Goal: Transaction & Acquisition: Subscribe to service/newsletter

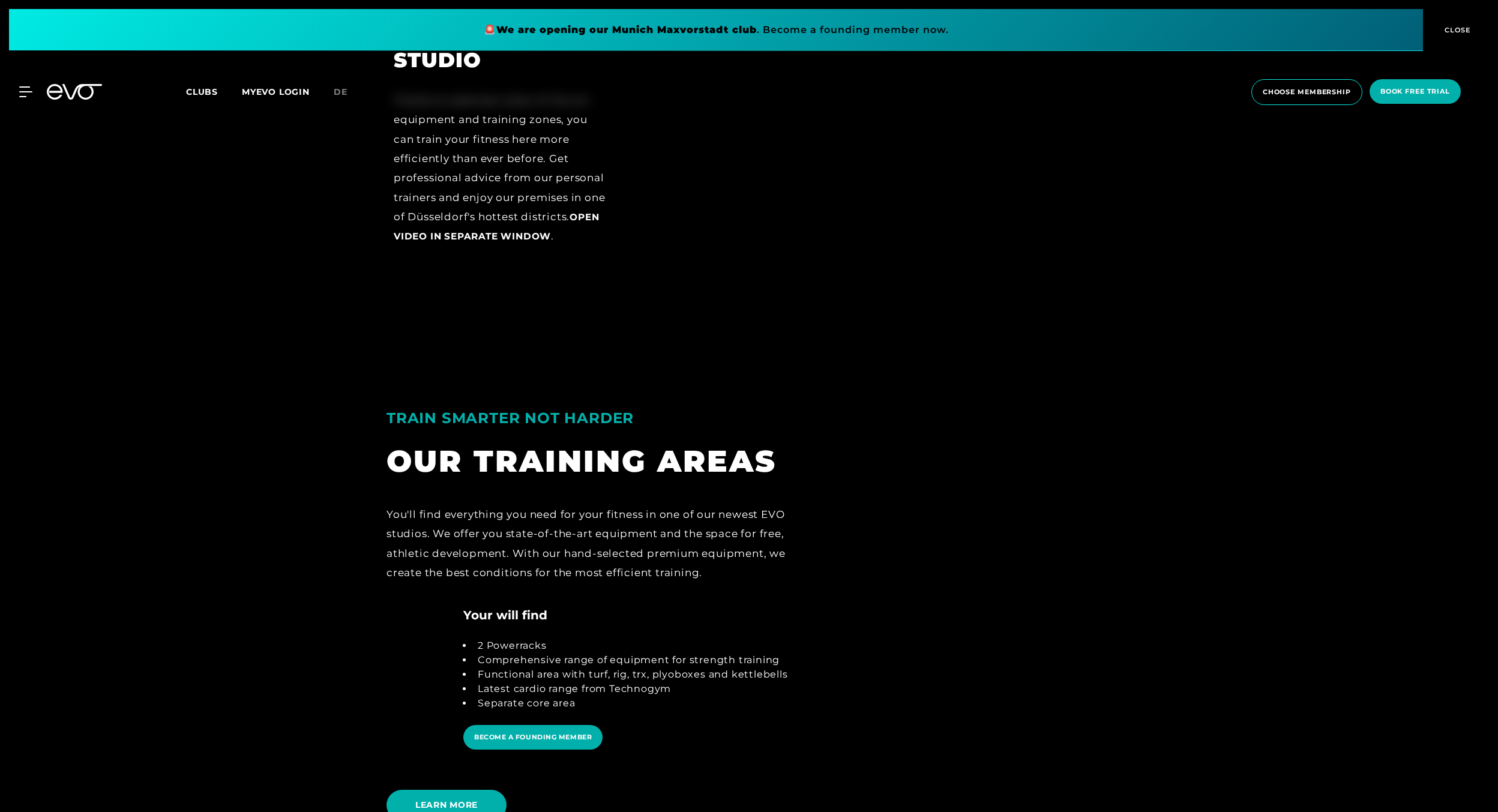
click at [896, 196] on div at bounding box center [872, 143] width 463 height 240
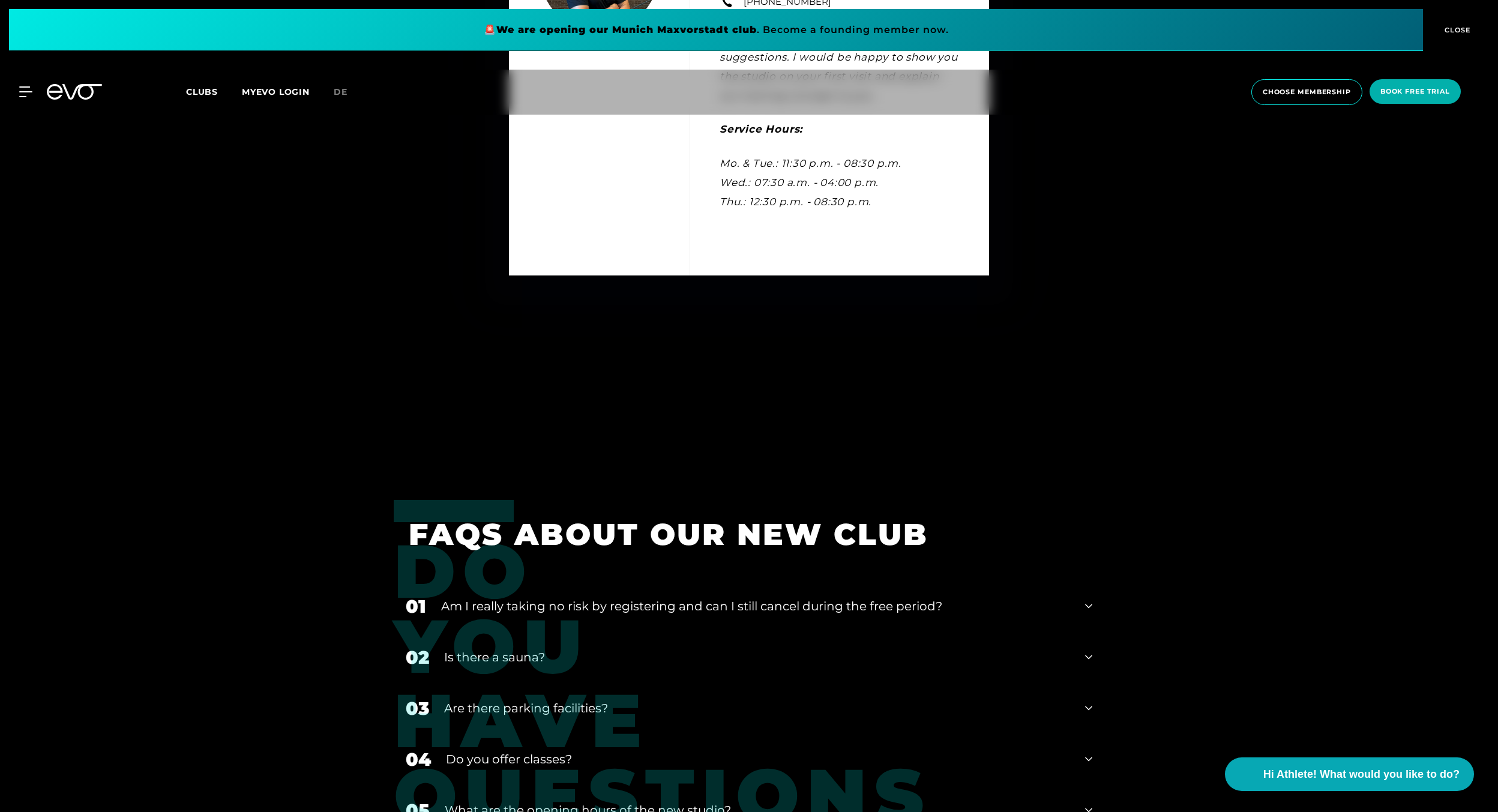
scroll to position [5520, 0]
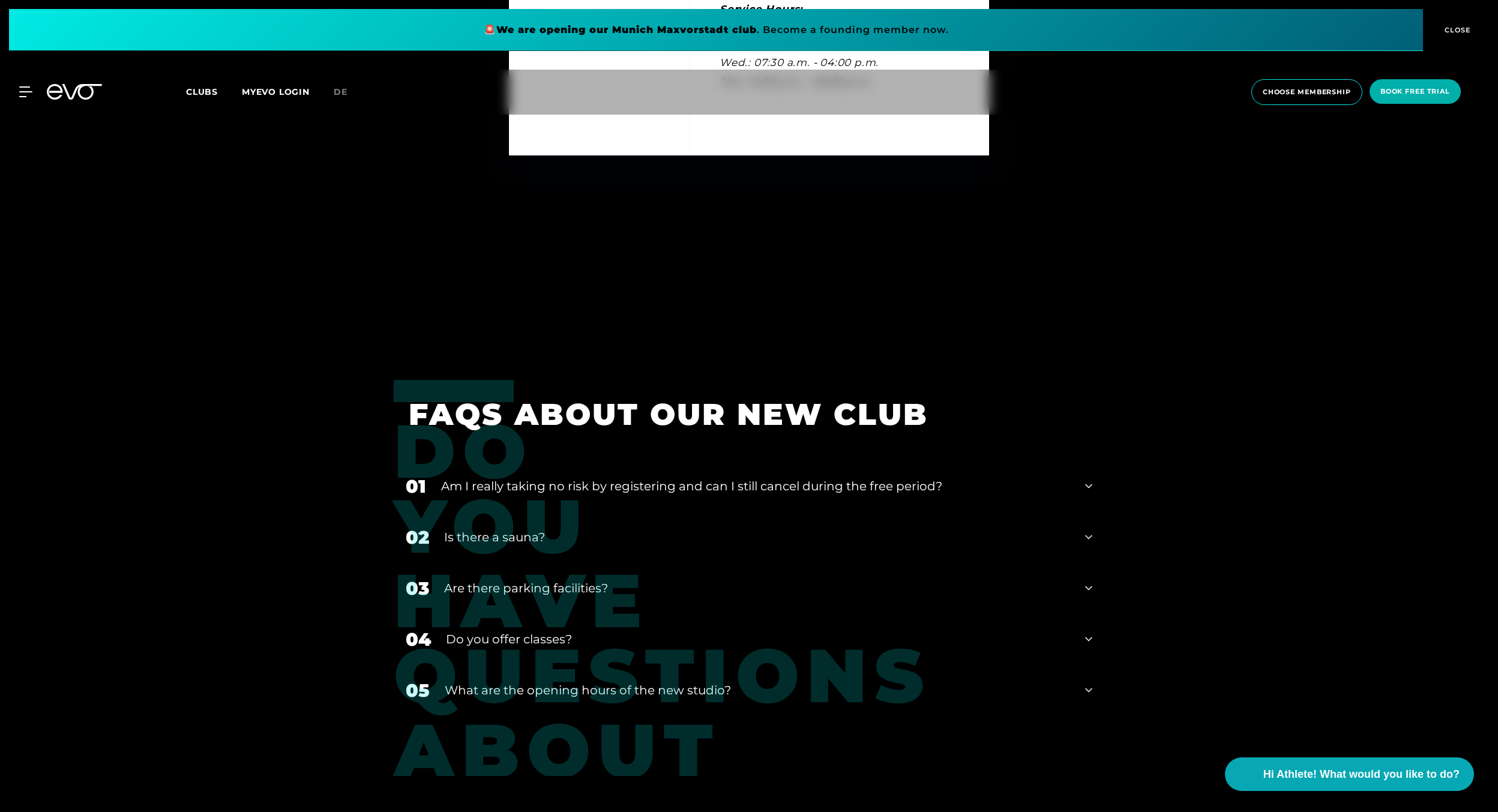
click at [524, 493] on div "Am I really taking no risk by registering and can I still cancel during the fre…" at bounding box center [755, 486] width 629 height 18
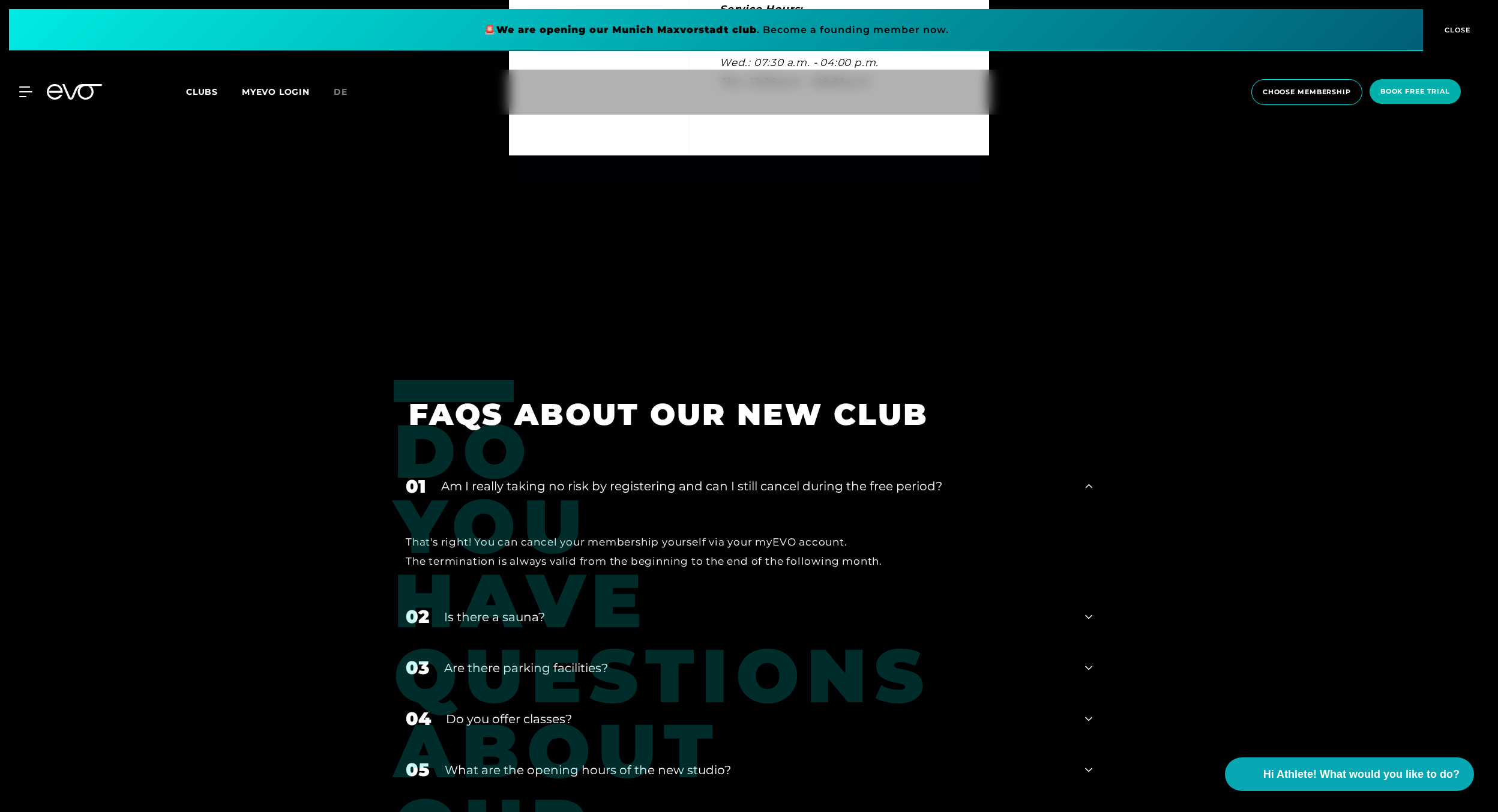
click at [524, 493] on div "Am I really taking no risk by registering and can I still cancel during the fre…" at bounding box center [755, 486] width 629 height 18
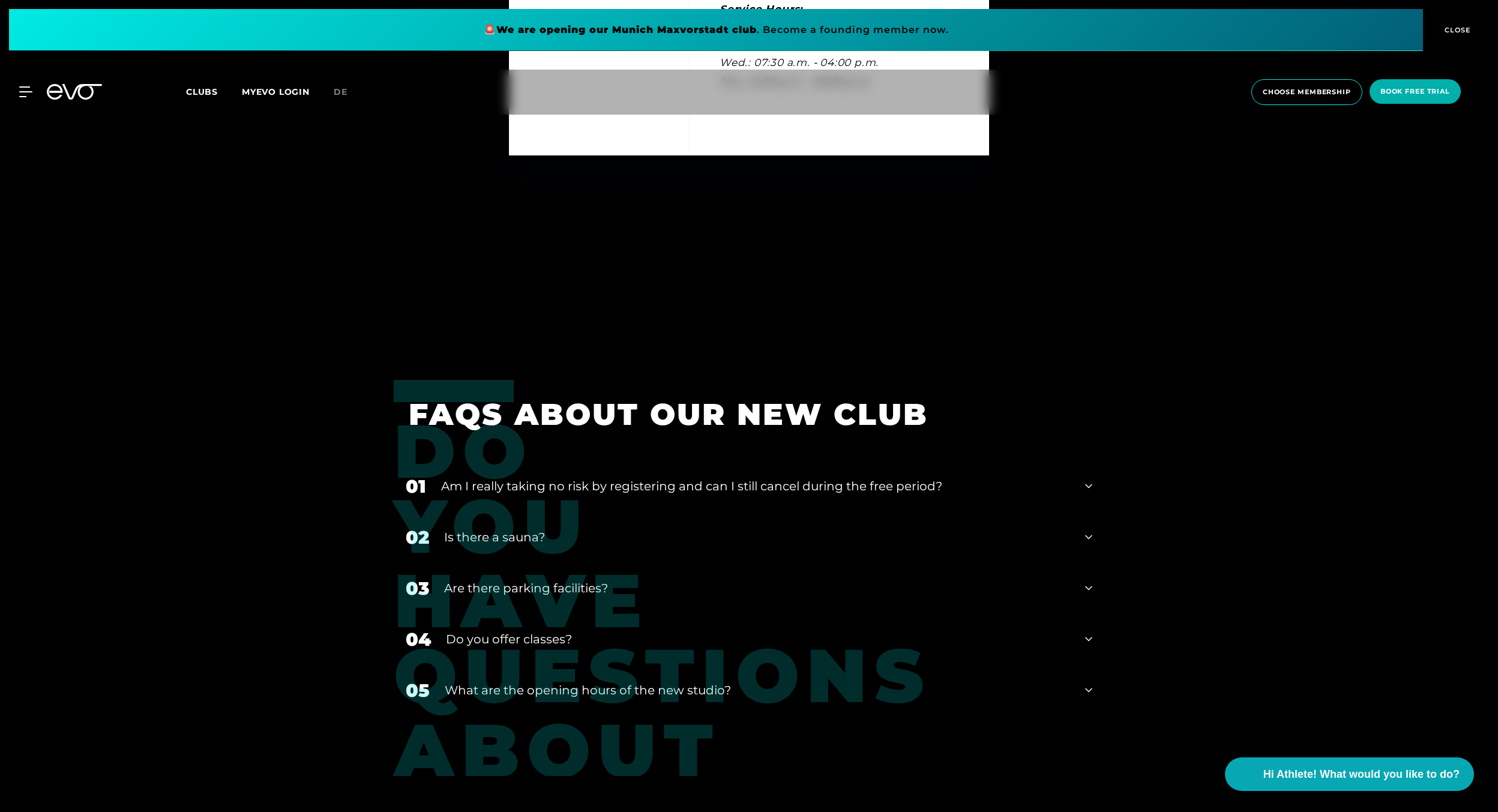
click at [515, 545] on div "Is there a sauna?" at bounding box center [757, 537] width 626 height 18
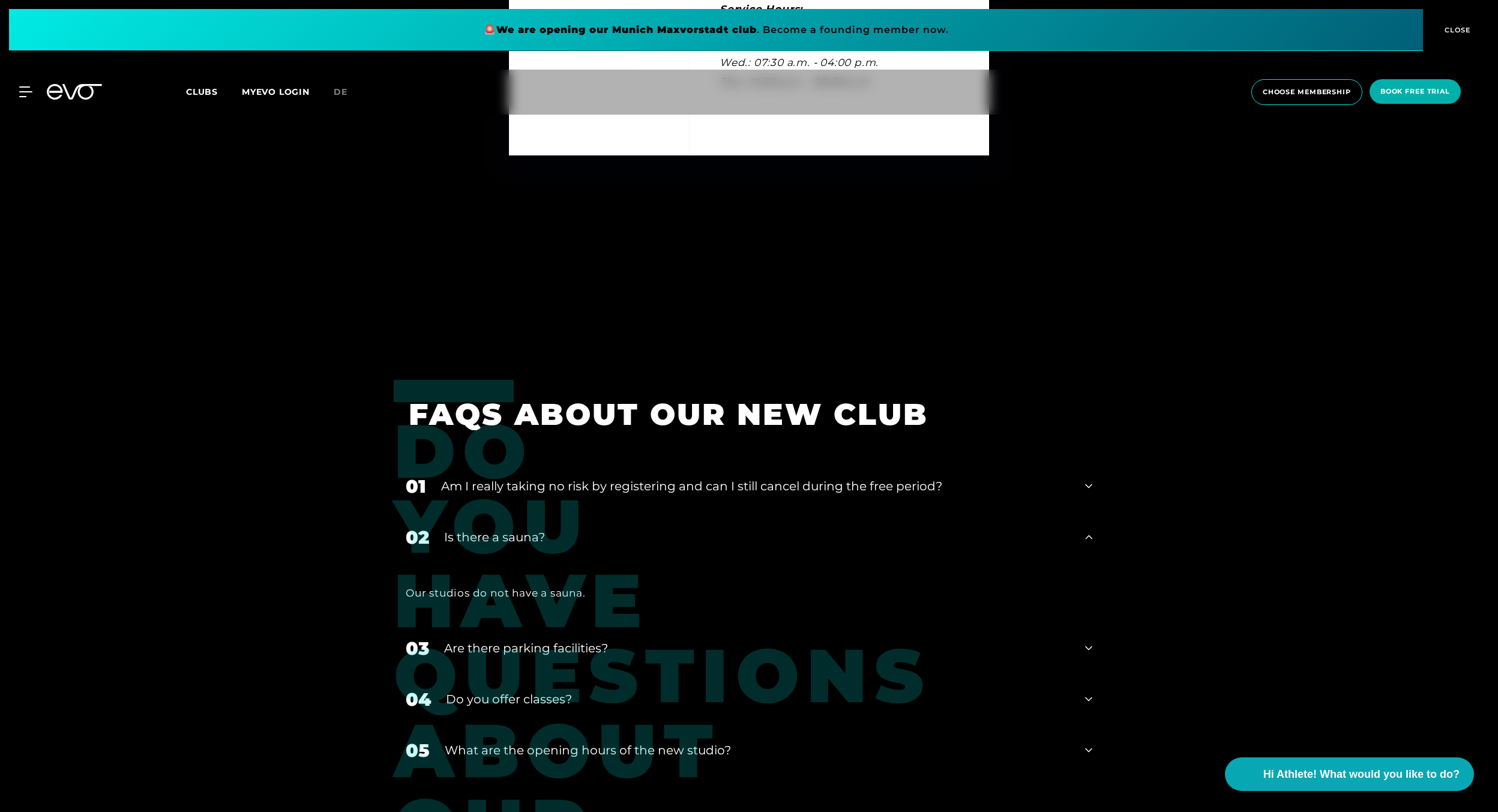
click at [515, 543] on div "Is there a sauna?" at bounding box center [757, 537] width 626 height 18
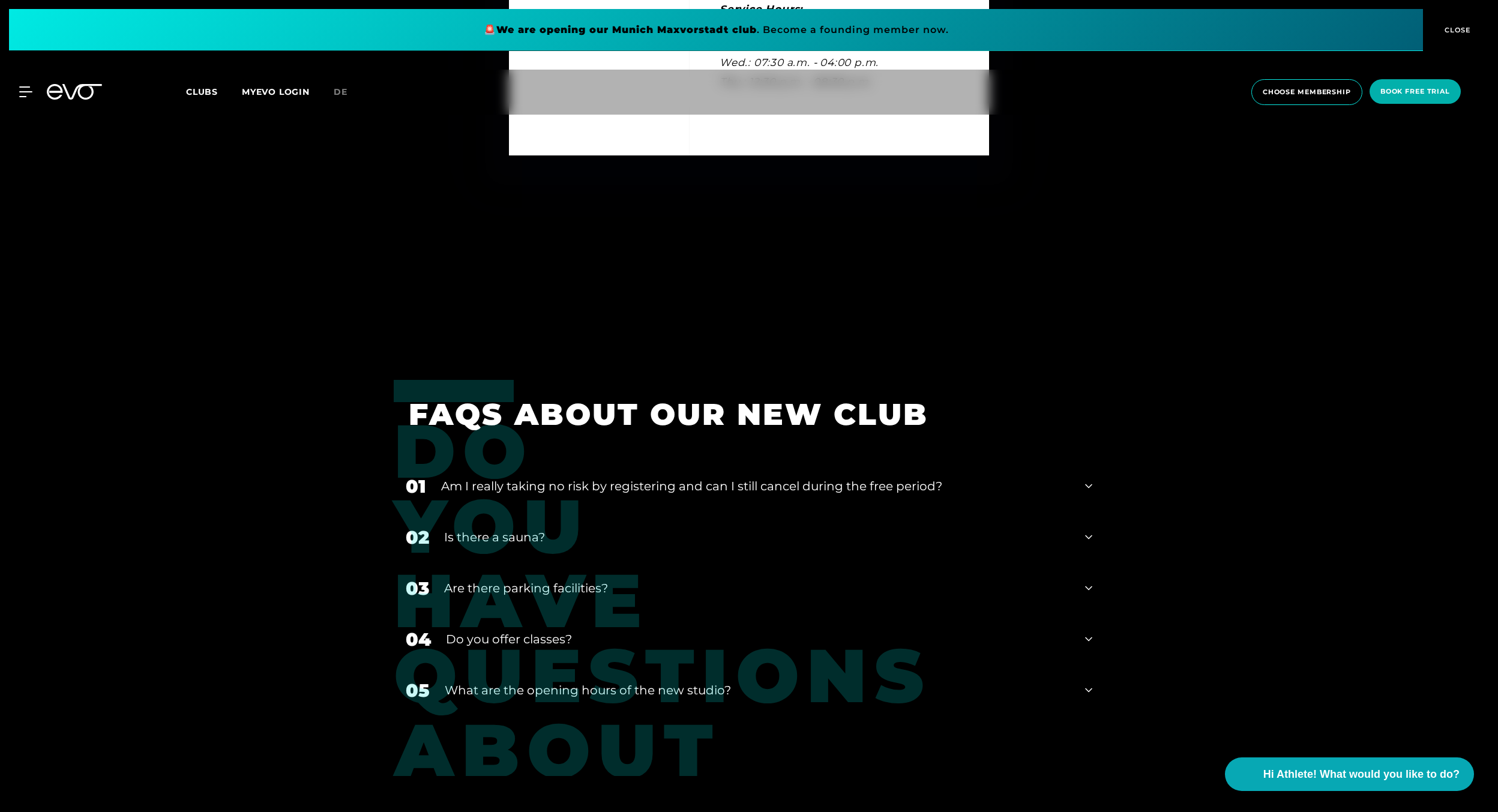
click at [533, 591] on div "Are there parking facilities?" at bounding box center [757, 588] width 626 height 18
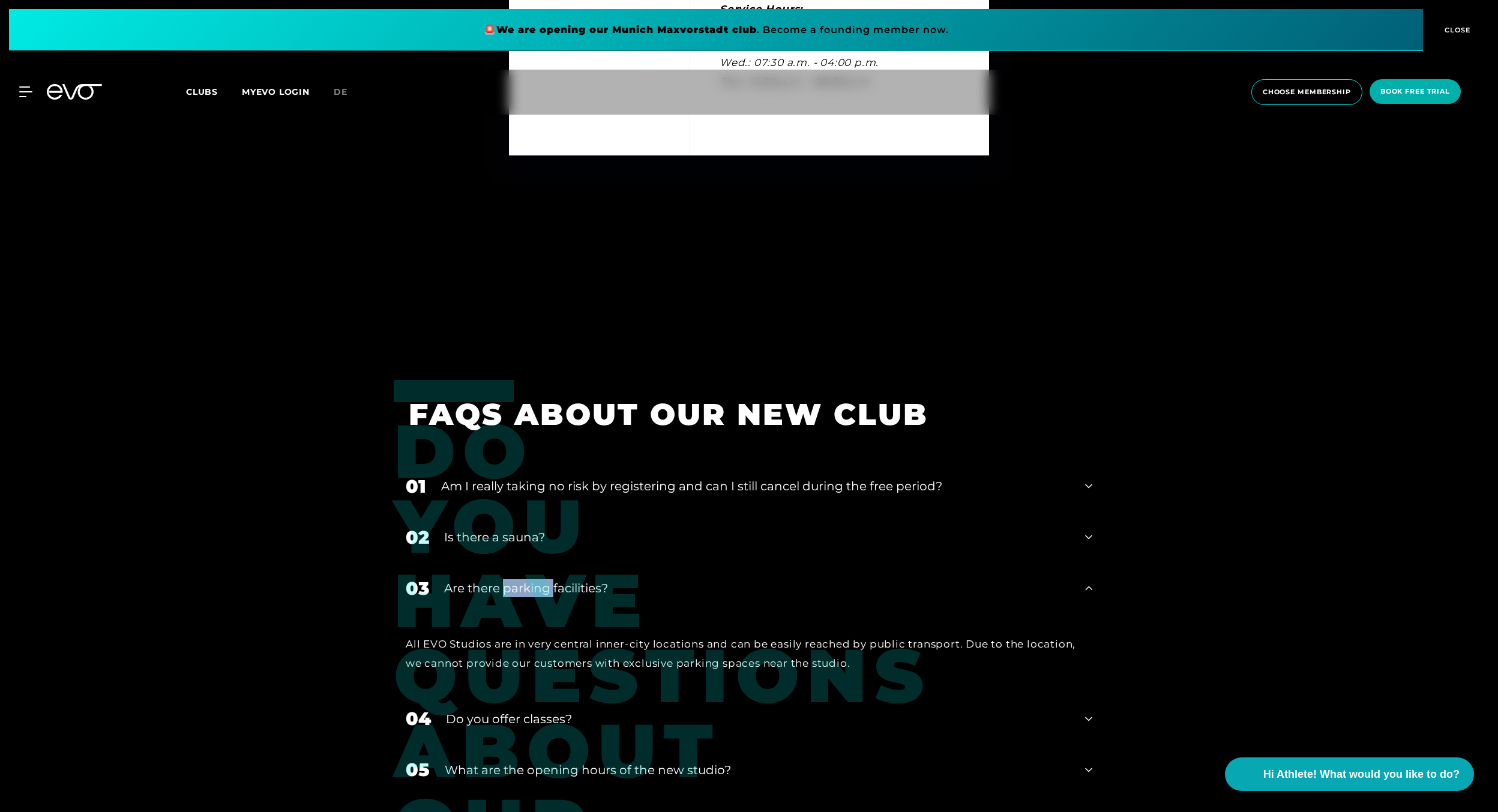
click at [533, 591] on div "Are there parking facilities?" at bounding box center [757, 588] width 626 height 18
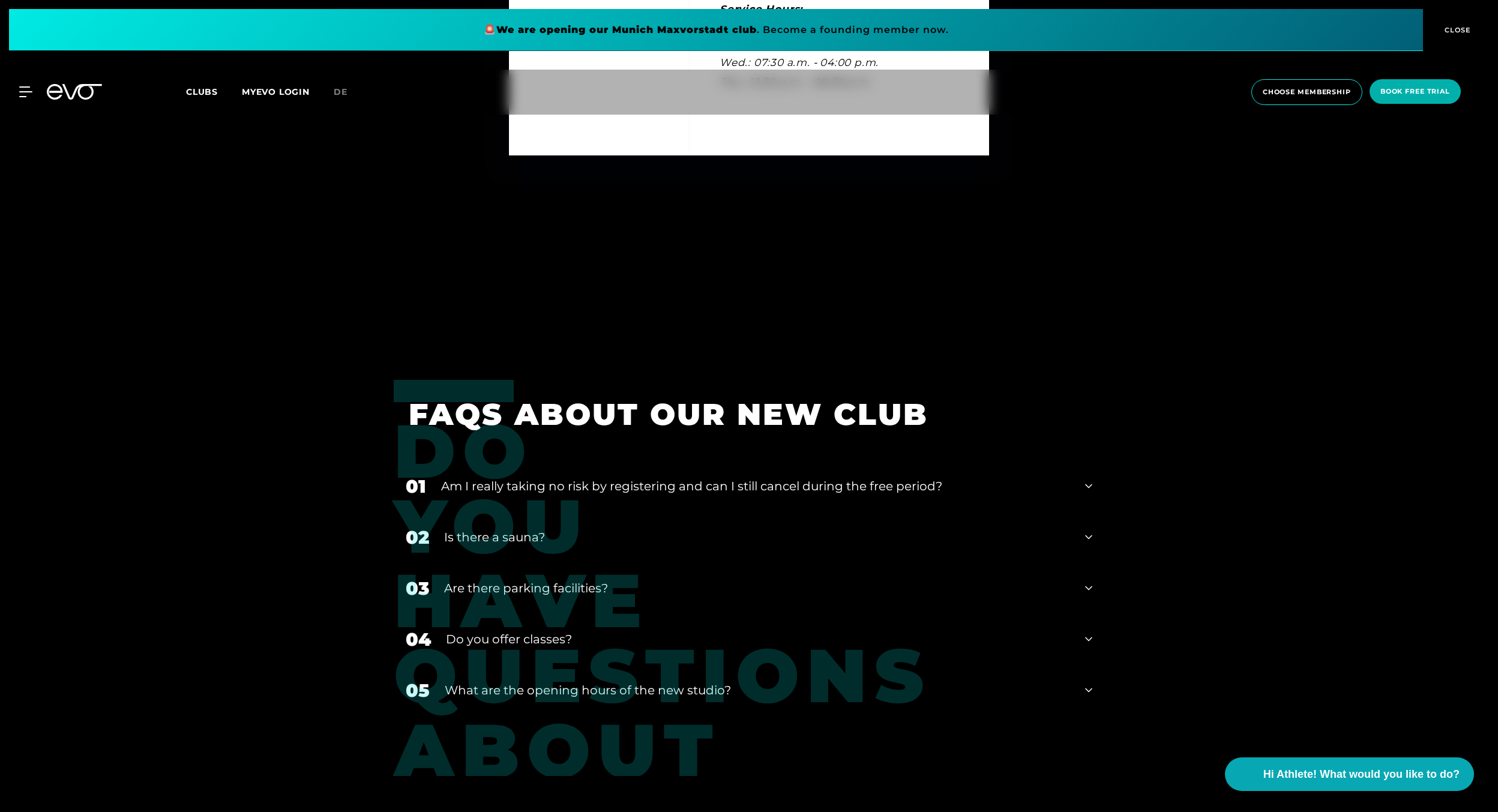
click at [527, 644] on div "Do you offer classes?" at bounding box center [758, 639] width 625 height 18
click at [574, 693] on div "What are the opening hours of the new studio?" at bounding box center [758, 690] width 626 height 18
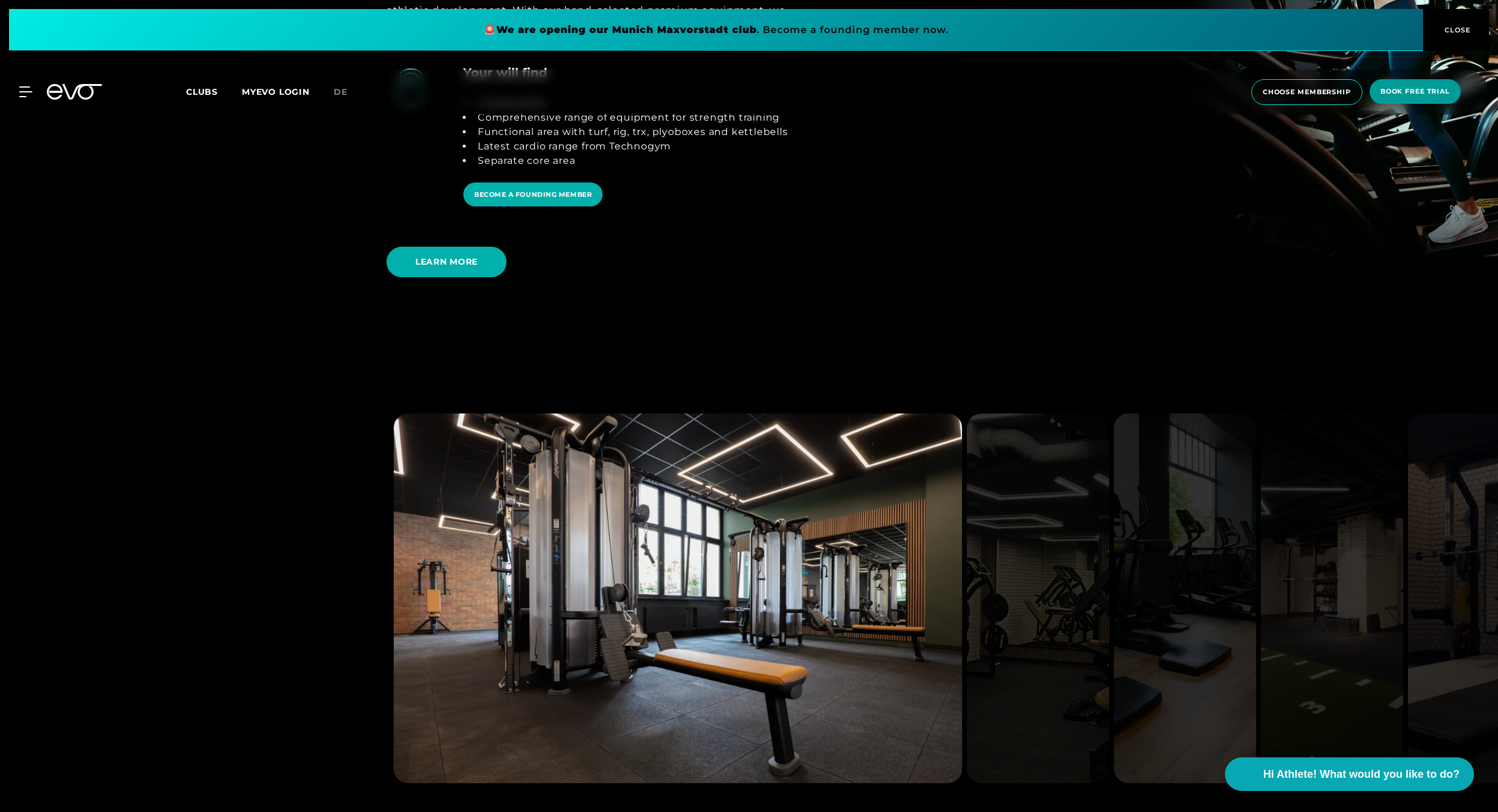
scroll to position [2853, 0]
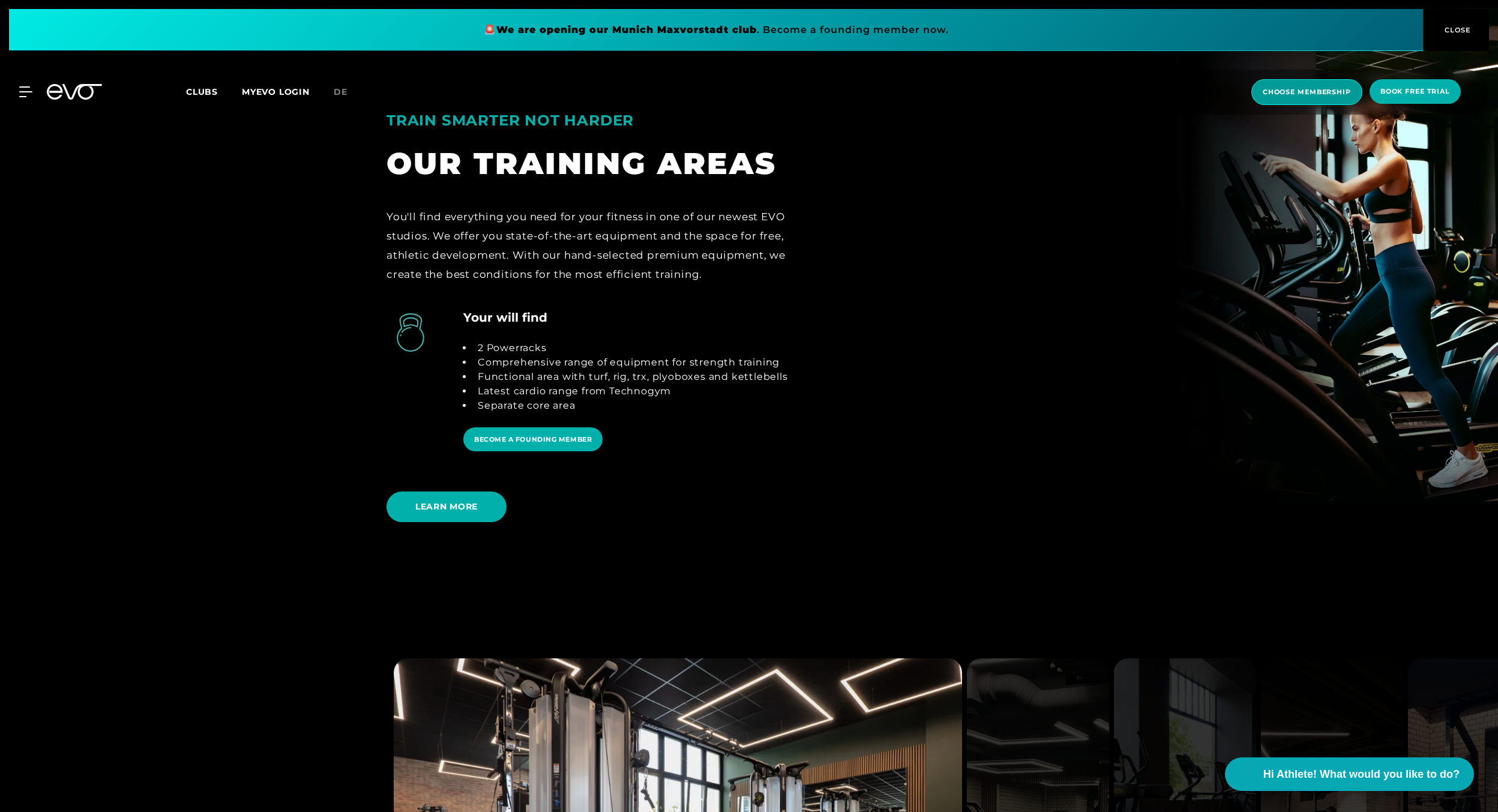
click at [1319, 99] on span "choose membership" at bounding box center [1307, 92] width 111 height 26
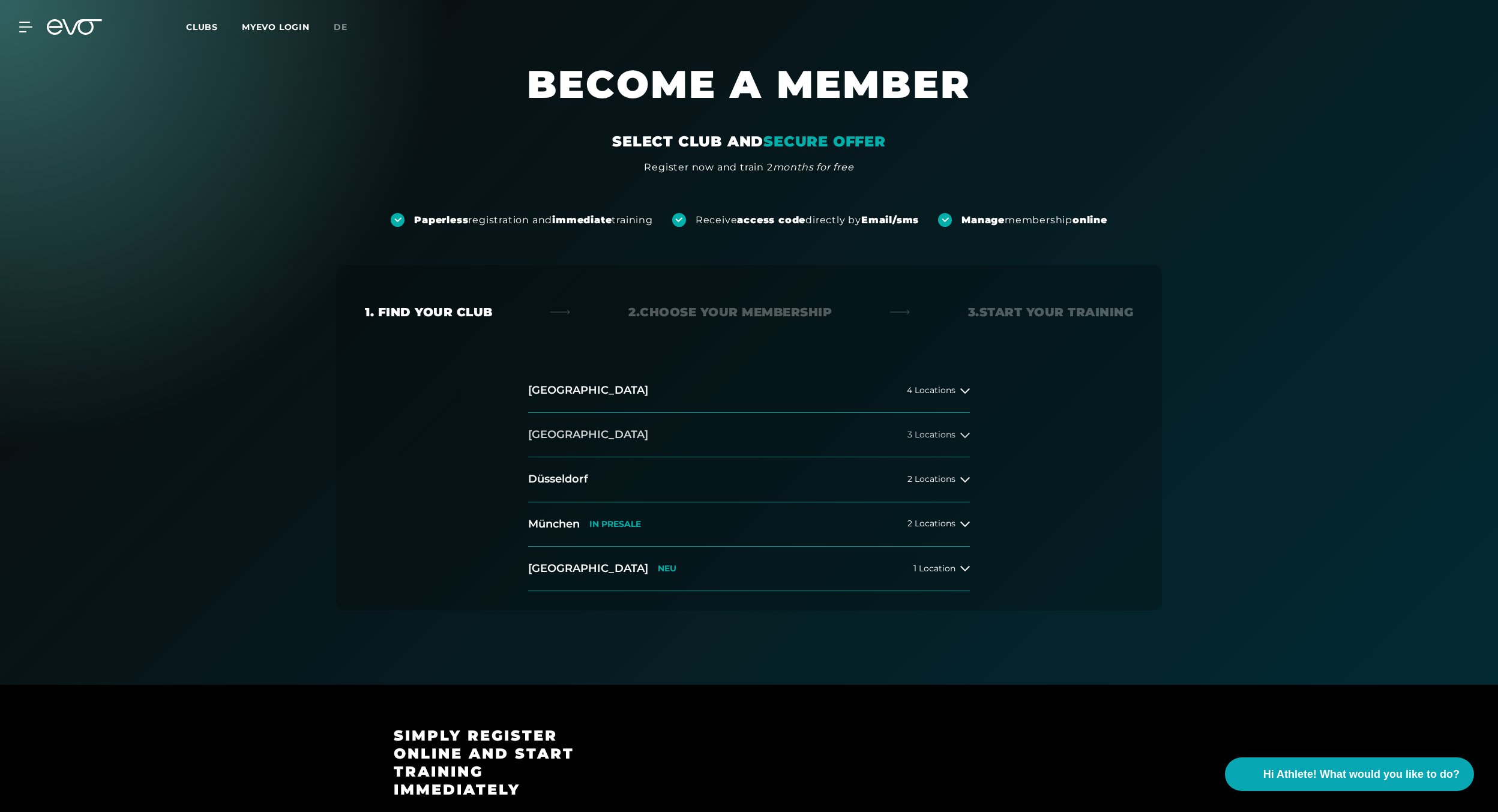
click at [671, 433] on button "Berlin 3 Locations" at bounding box center [749, 434] width 442 height 44
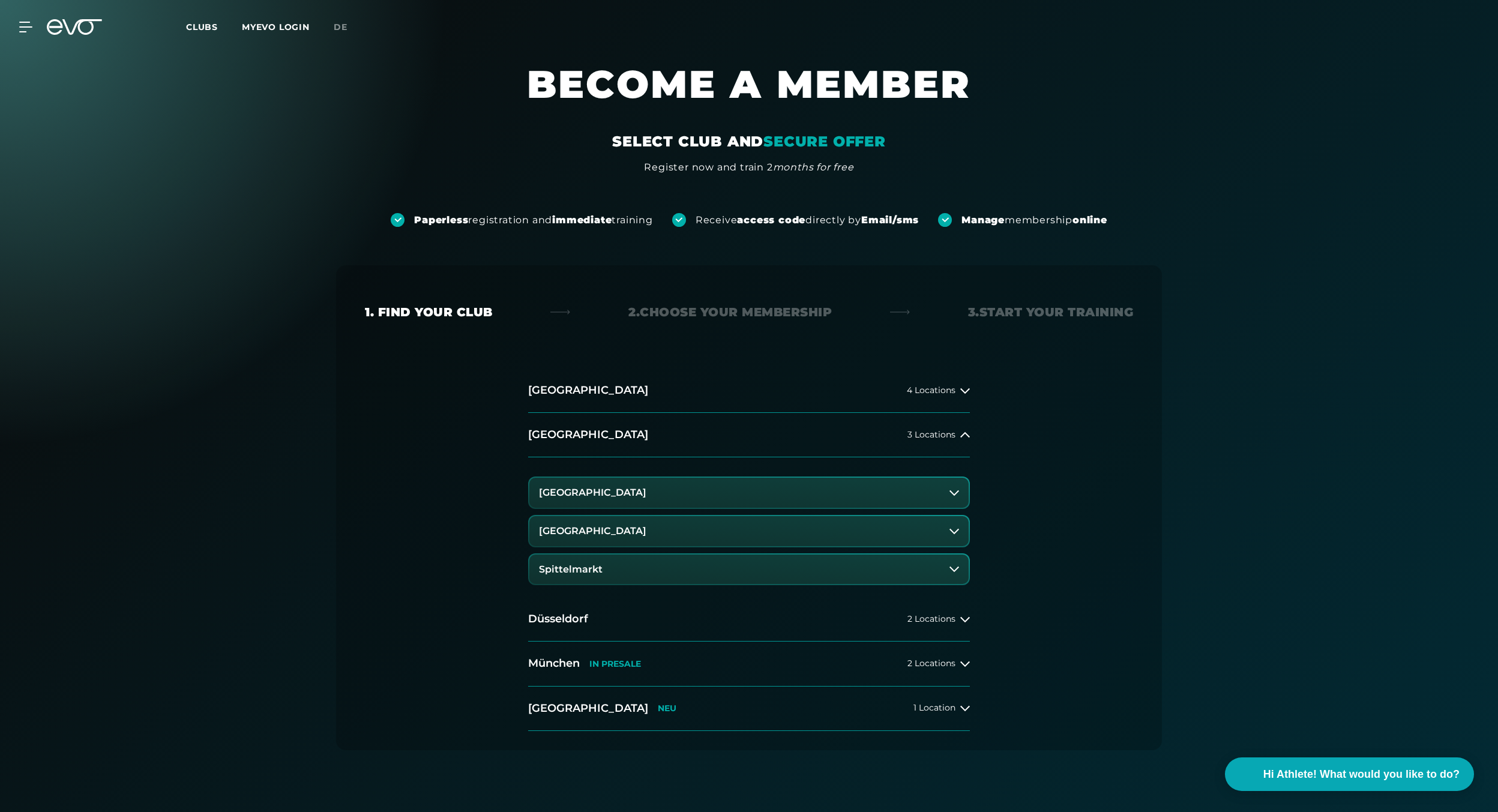
click at [613, 564] on button "Spittelmarkt" at bounding box center [749, 569] width 439 height 30
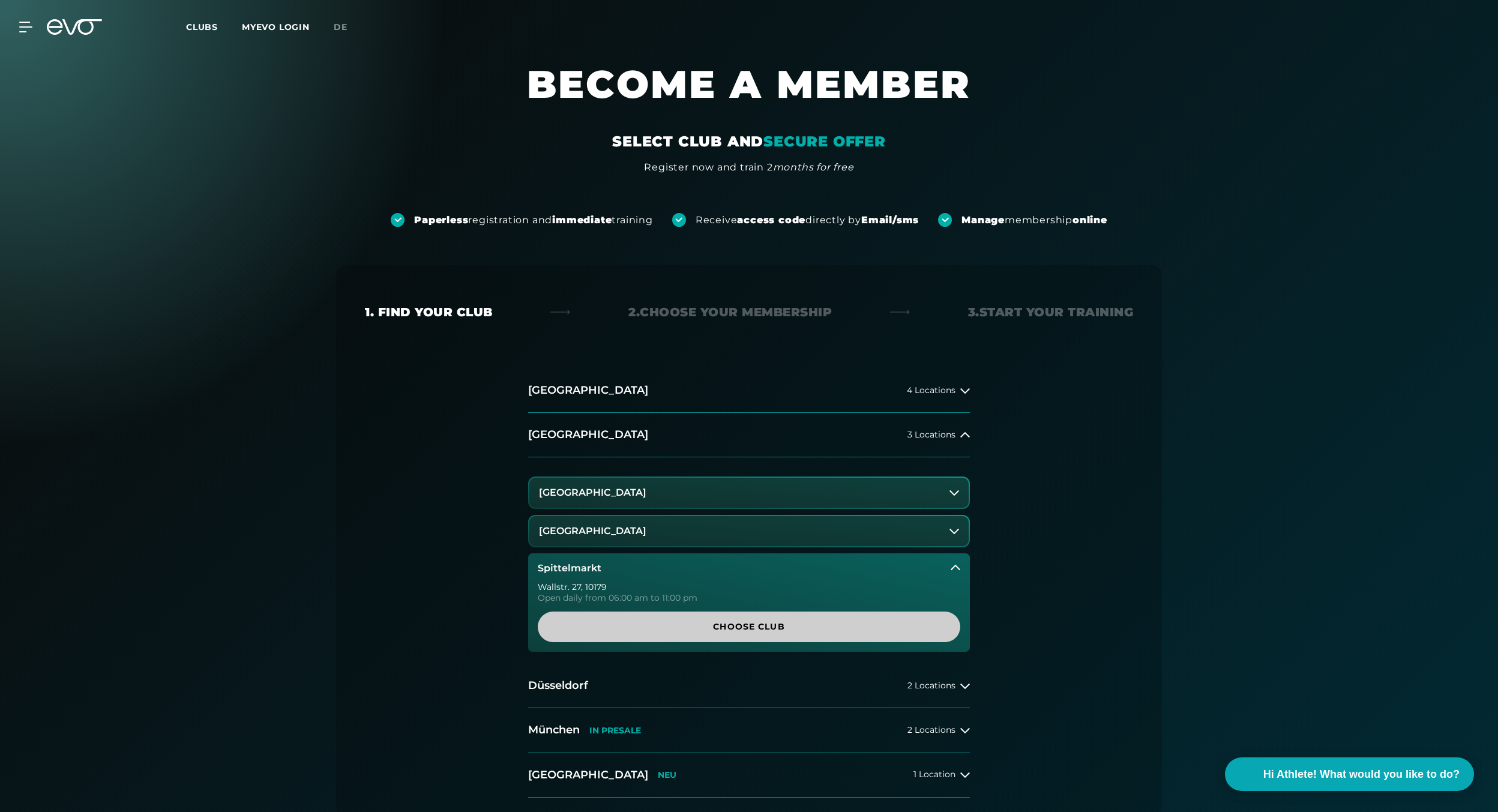
click at [691, 620] on span "Choose Club" at bounding box center [749, 627] width 365 height 13
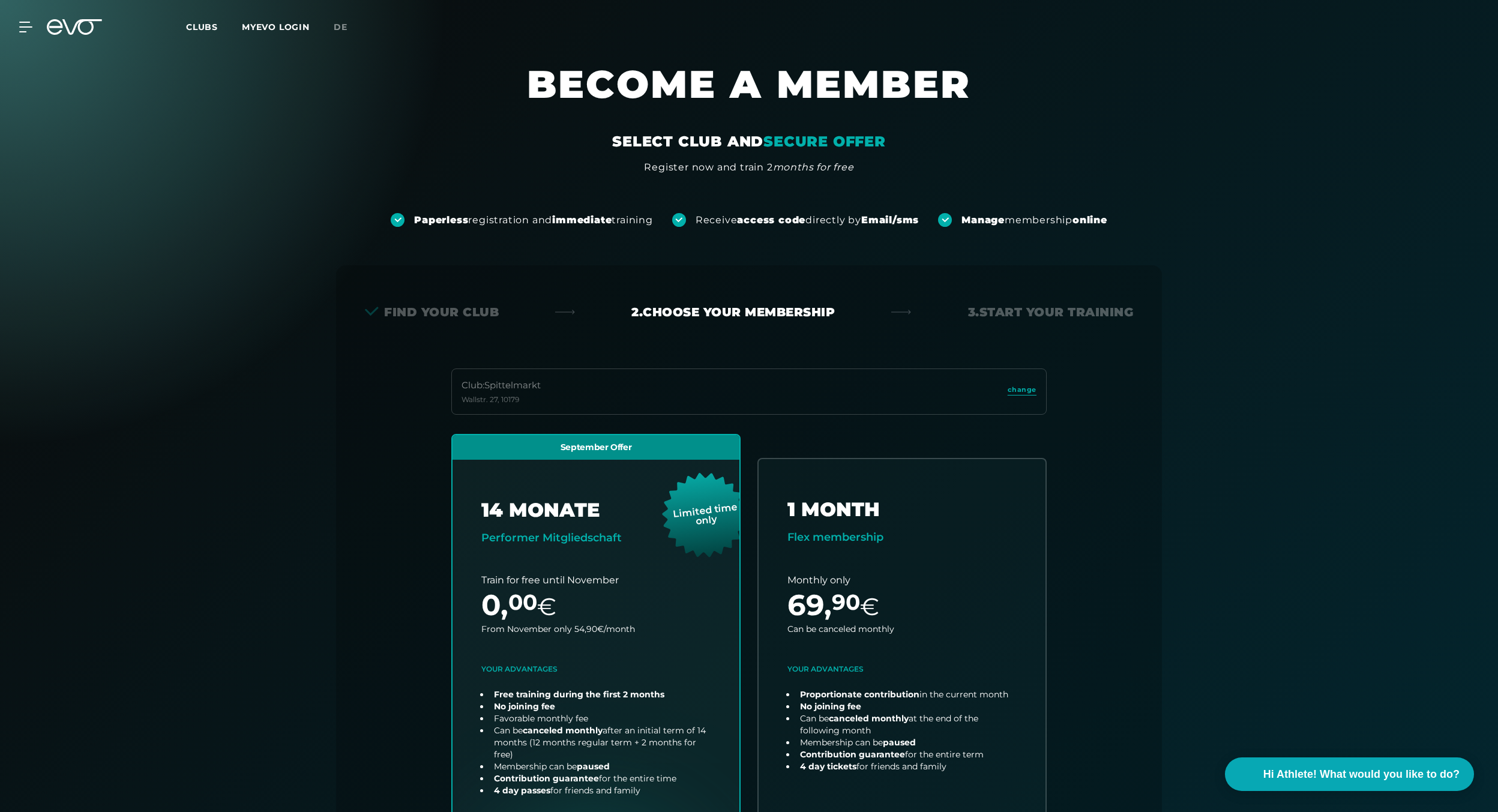
scroll to position [265, 0]
